Goal: Task Accomplishment & Management: Complete application form

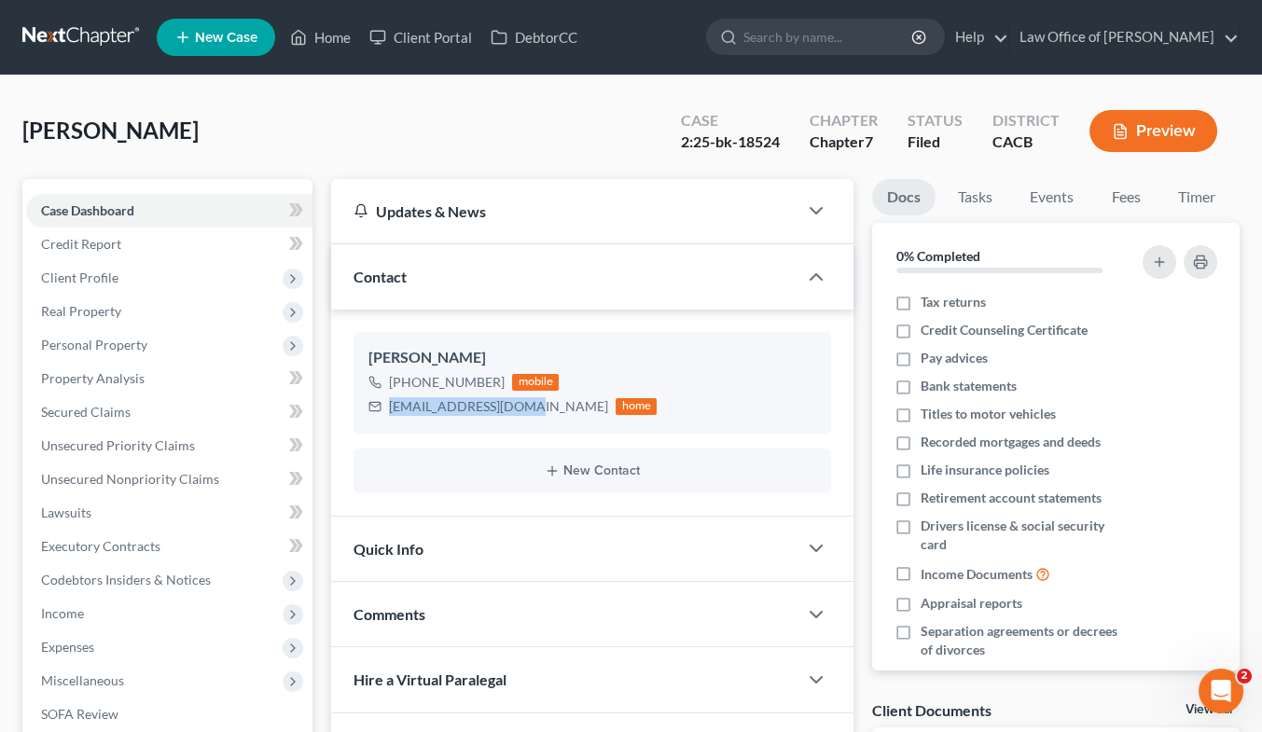
click at [71, 36] on link at bounding box center [81, 38] width 119 height 34
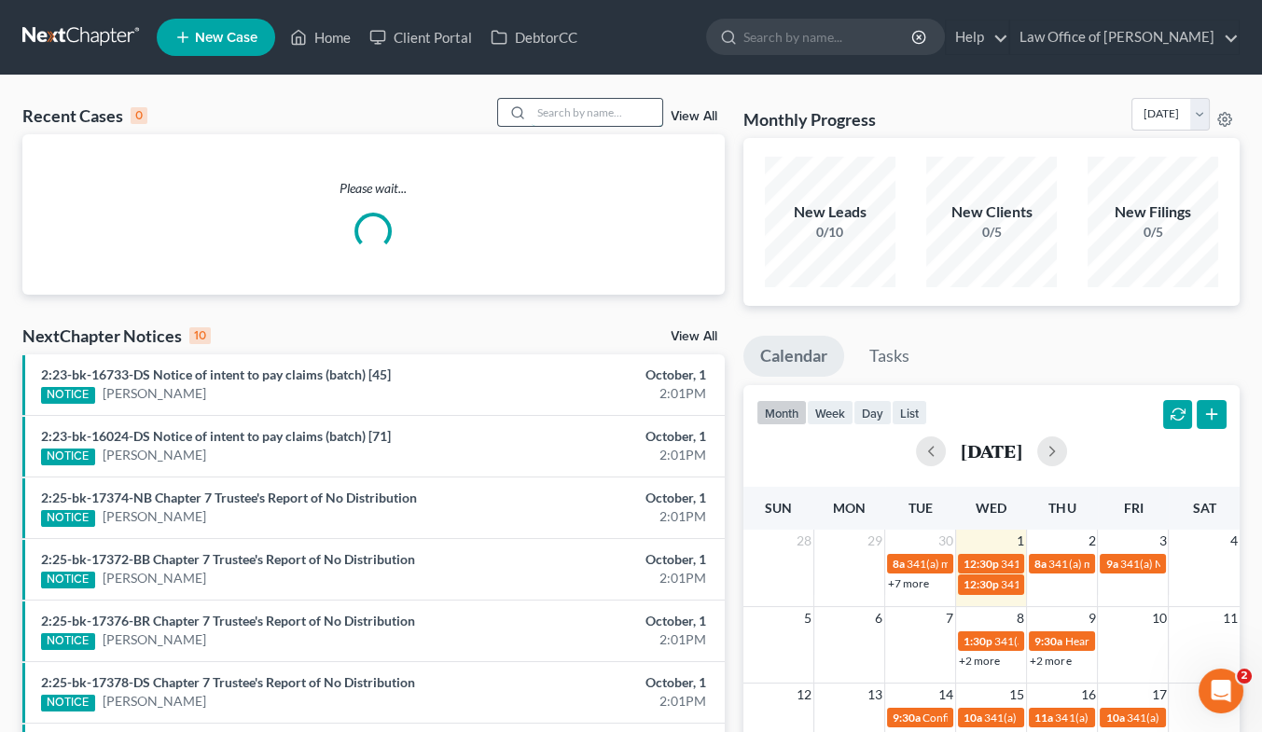
click at [571, 106] on input "search" at bounding box center [596, 112] width 131 height 27
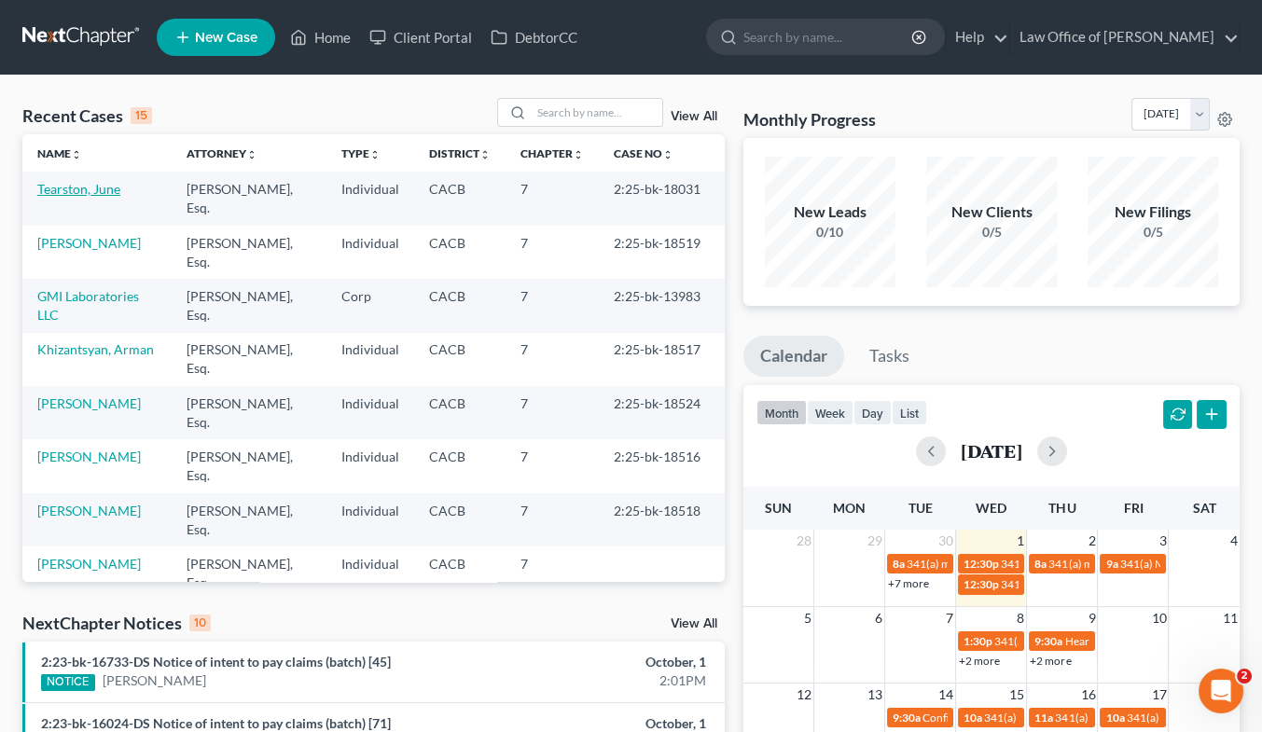
click at [57, 186] on link "Tearston, June" at bounding box center [78, 189] width 83 height 16
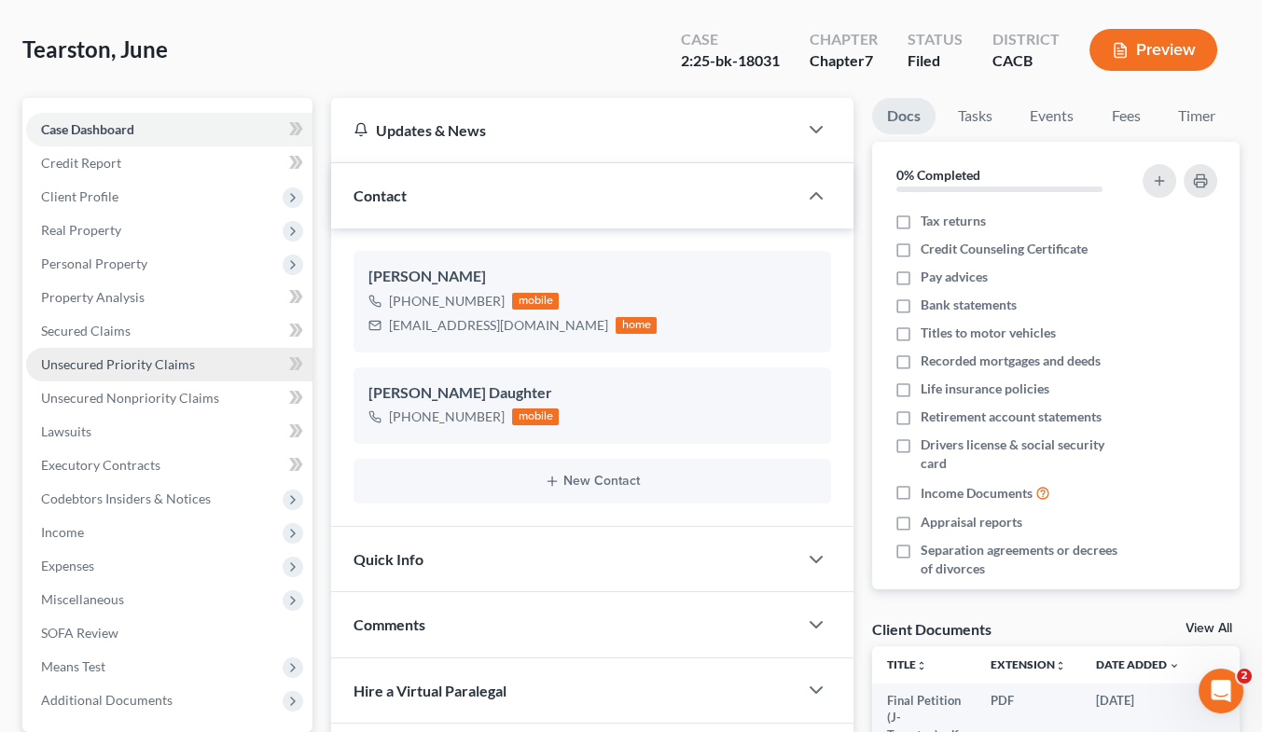
scroll to position [80, 0]
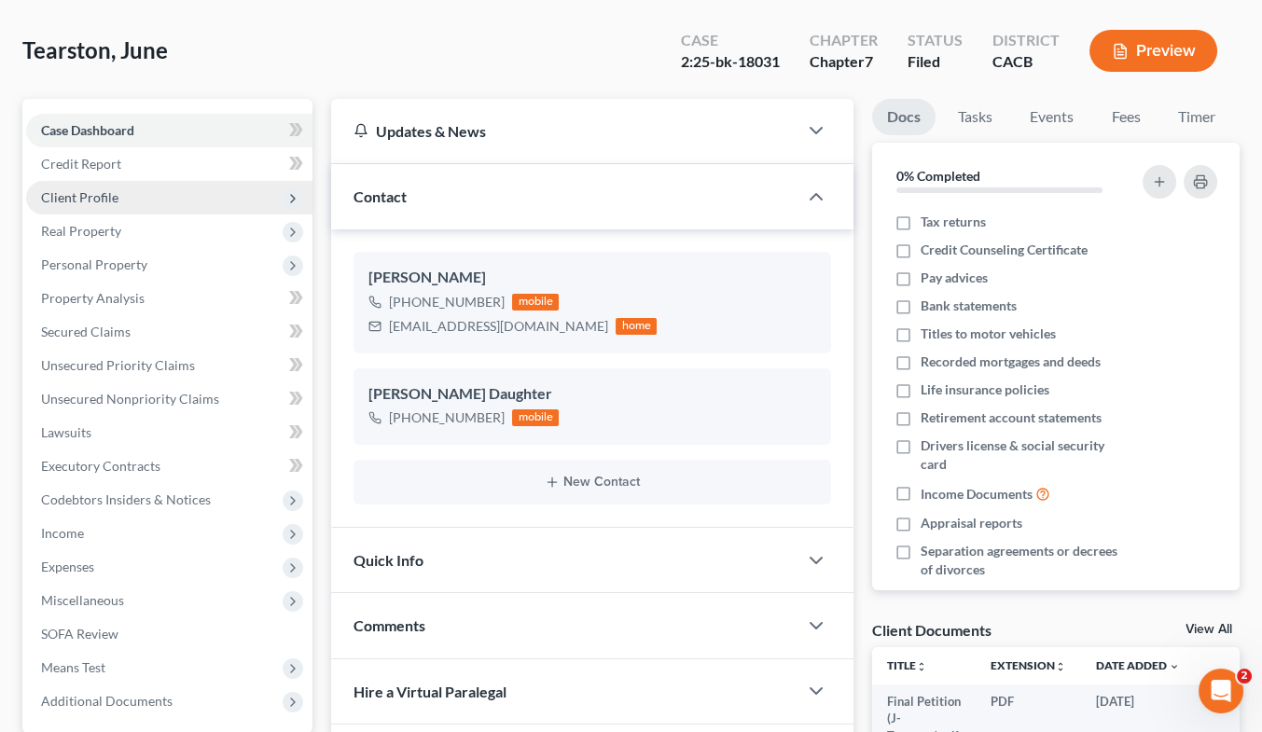
click at [94, 199] on span "Client Profile" at bounding box center [79, 197] width 77 height 16
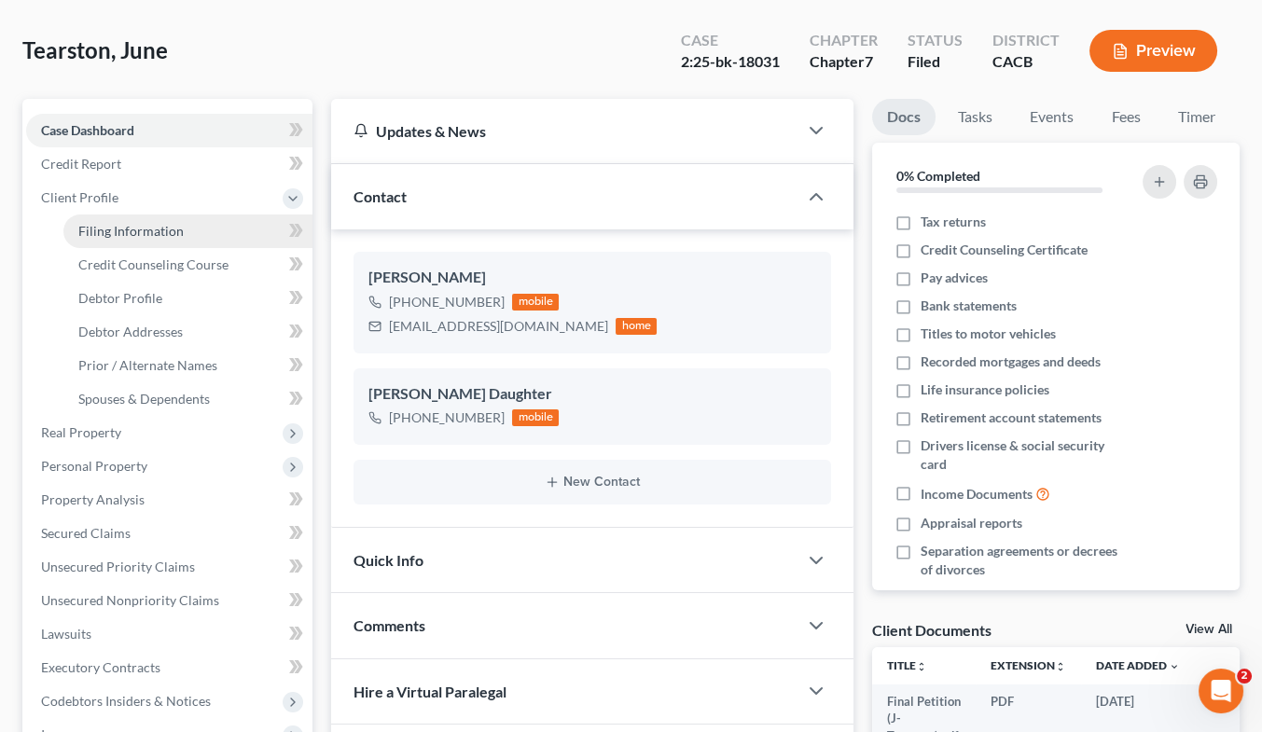
click at [125, 223] on span "Filing Information" at bounding box center [130, 231] width 105 height 16
select select "1"
select select "0"
select select "4"
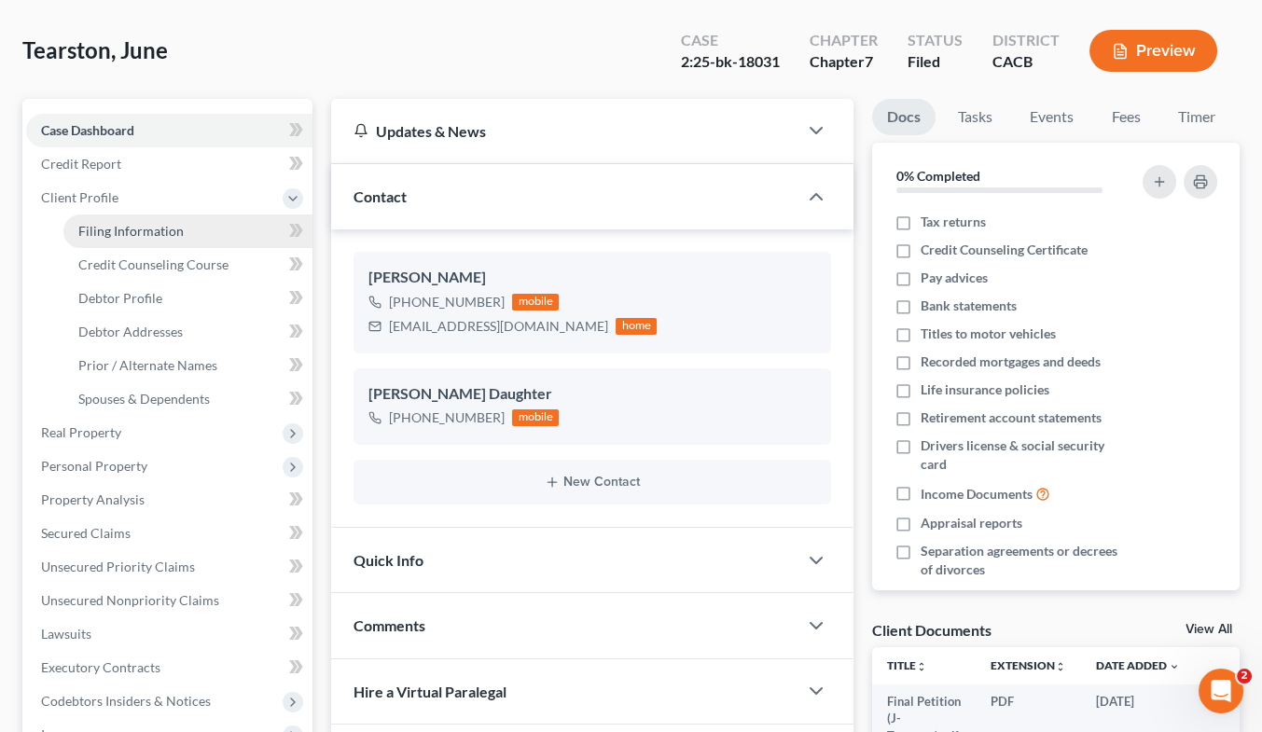
select select "0"
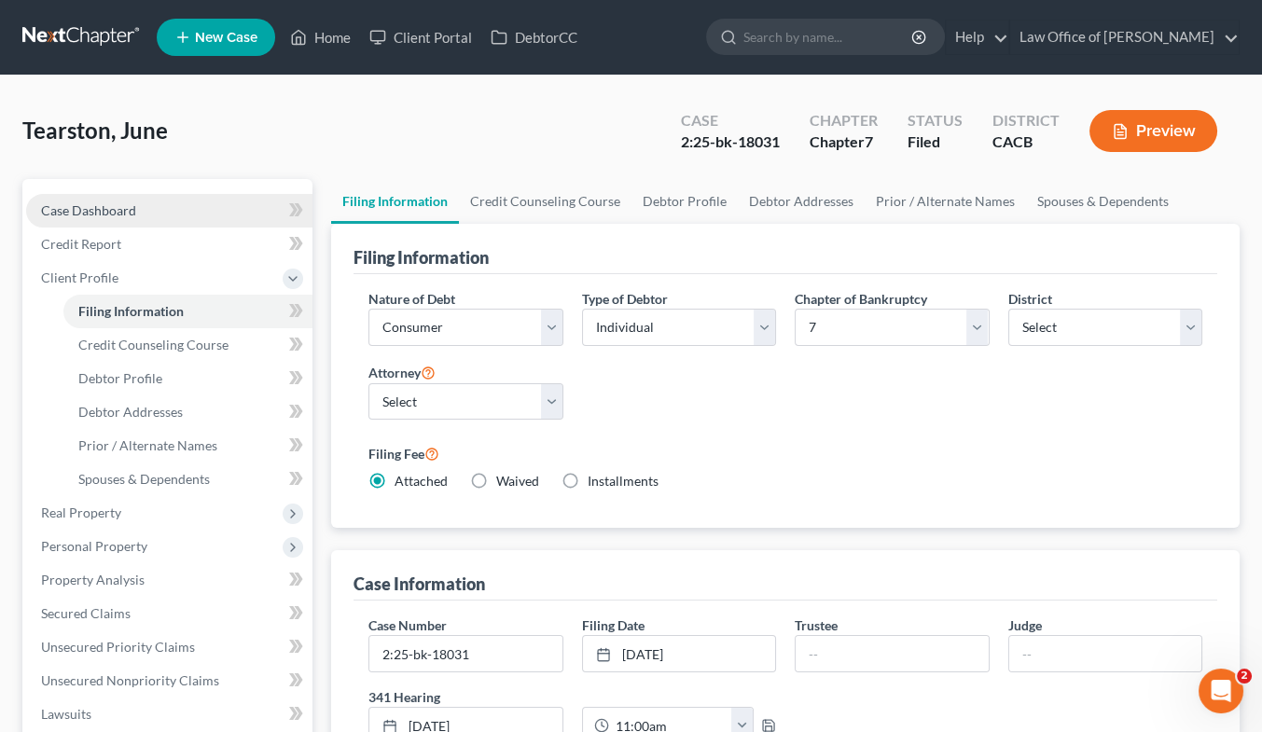
click at [115, 217] on link "Case Dashboard" at bounding box center [169, 211] width 286 height 34
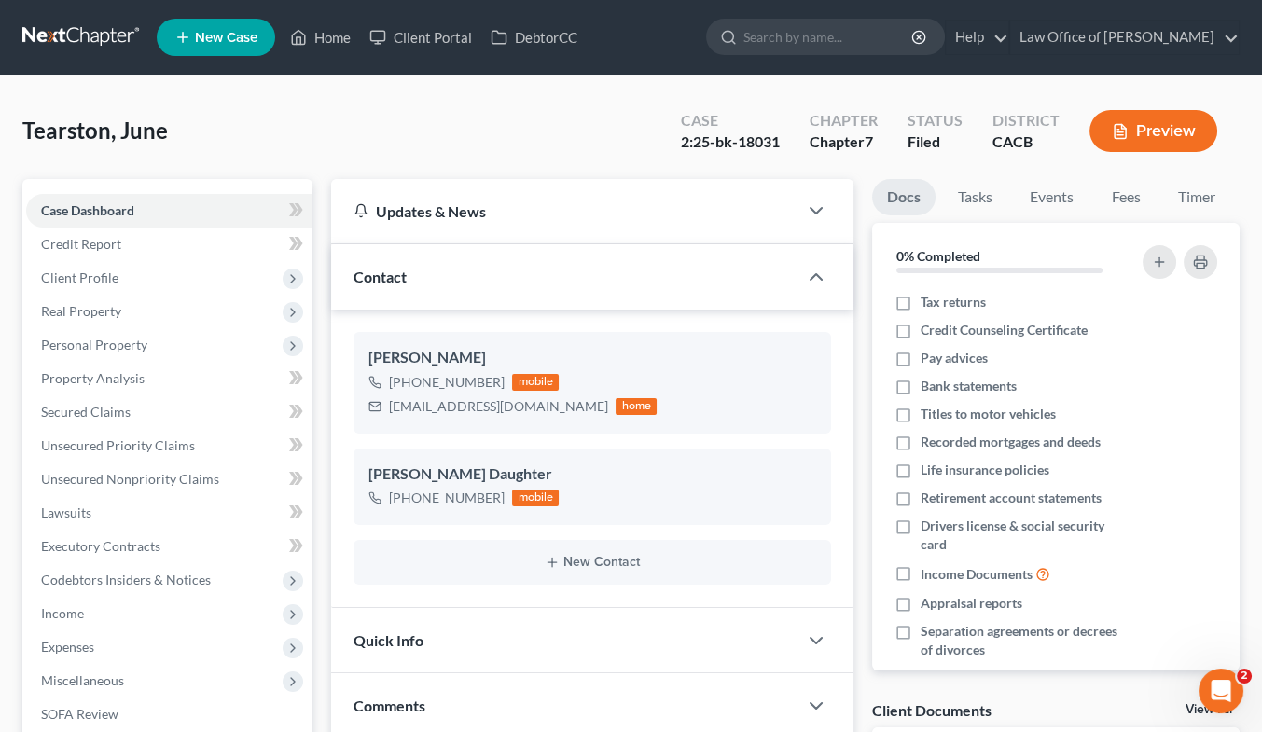
click at [96, 41] on link at bounding box center [81, 38] width 119 height 34
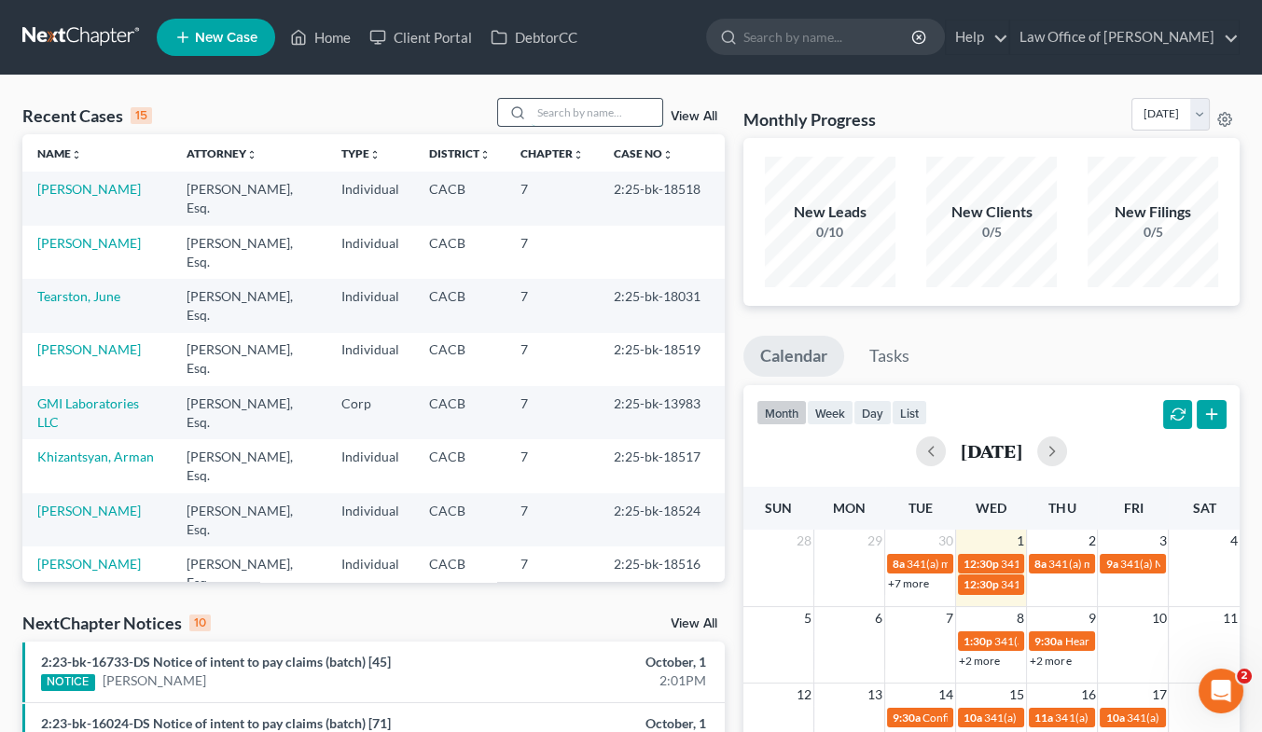
click at [595, 117] on input "search" at bounding box center [596, 112] width 131 height 27
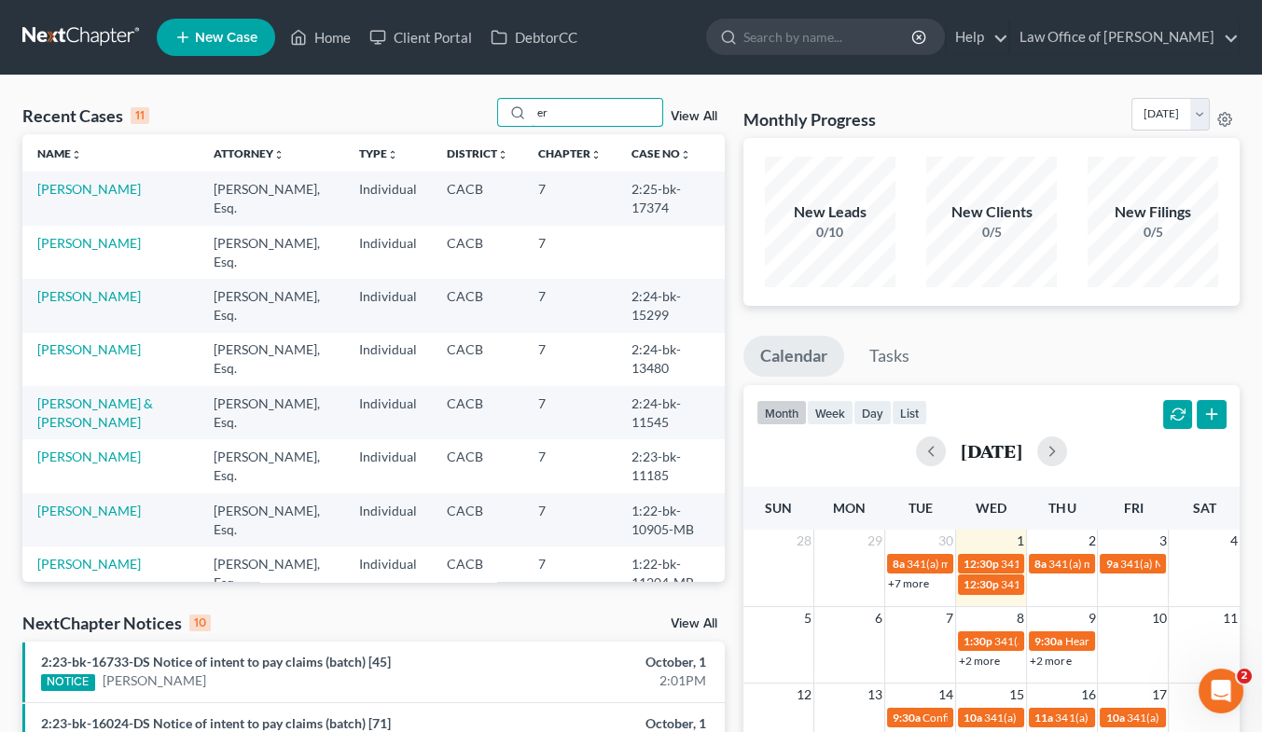
type input "e"
